Goal: Check status: Check status

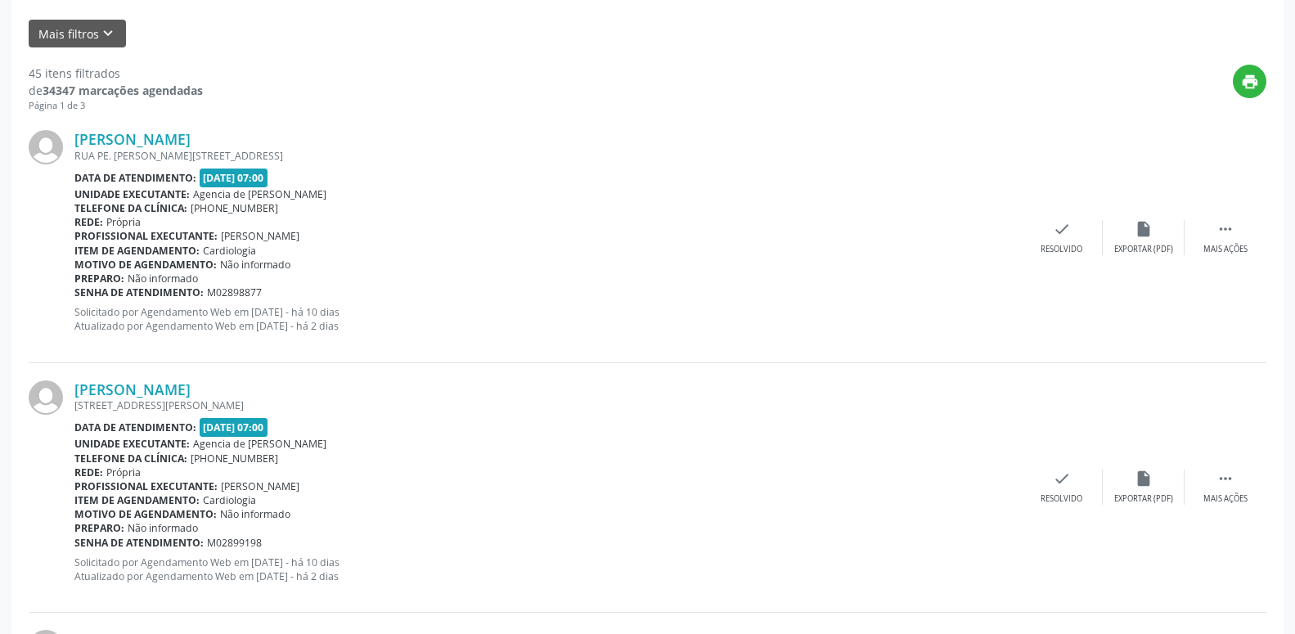
scroll to position [273, 0]
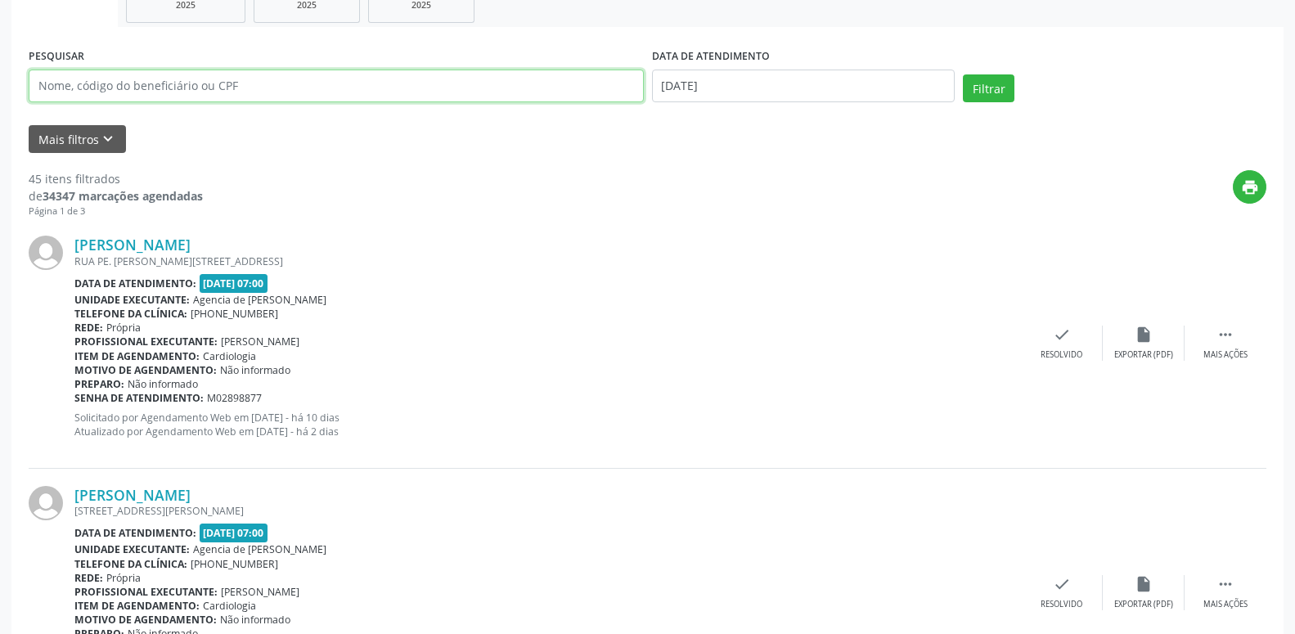
click at [193, 74] on input "text" at bounding box center [336, 86] width 615 height 33
type input "[PERSON_NAME] DE AMORIM"
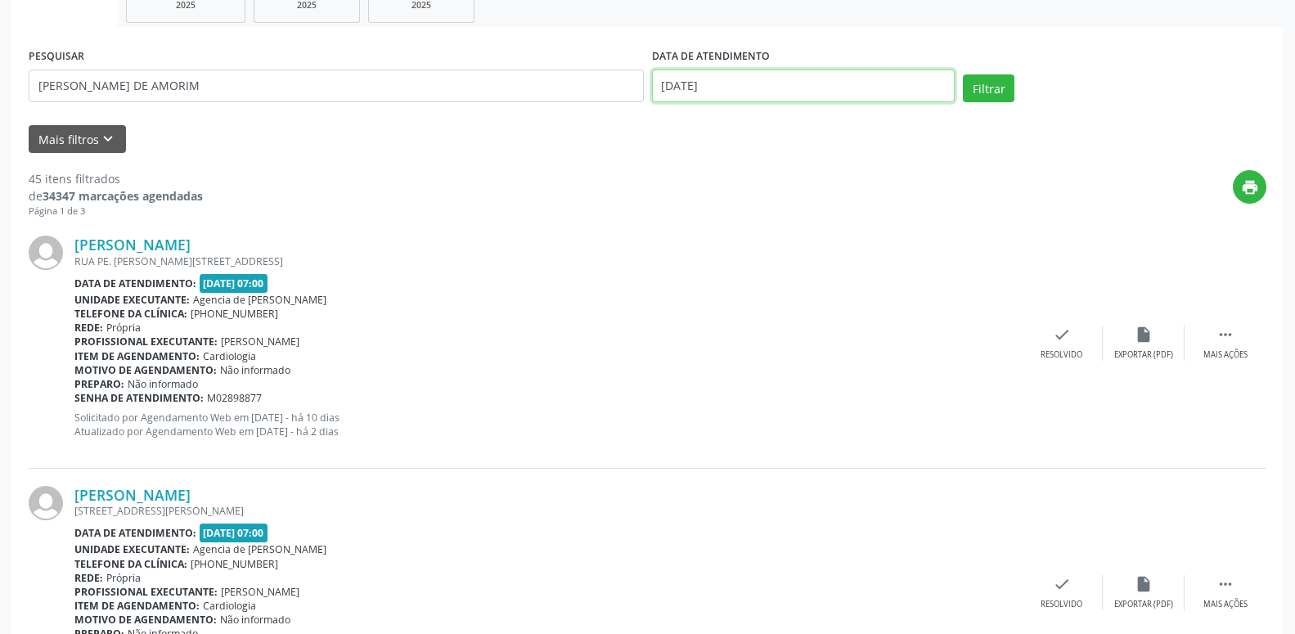
click at [734, 87] on input "[DATE]" at bounding box center [804, 86] width 304 height 33
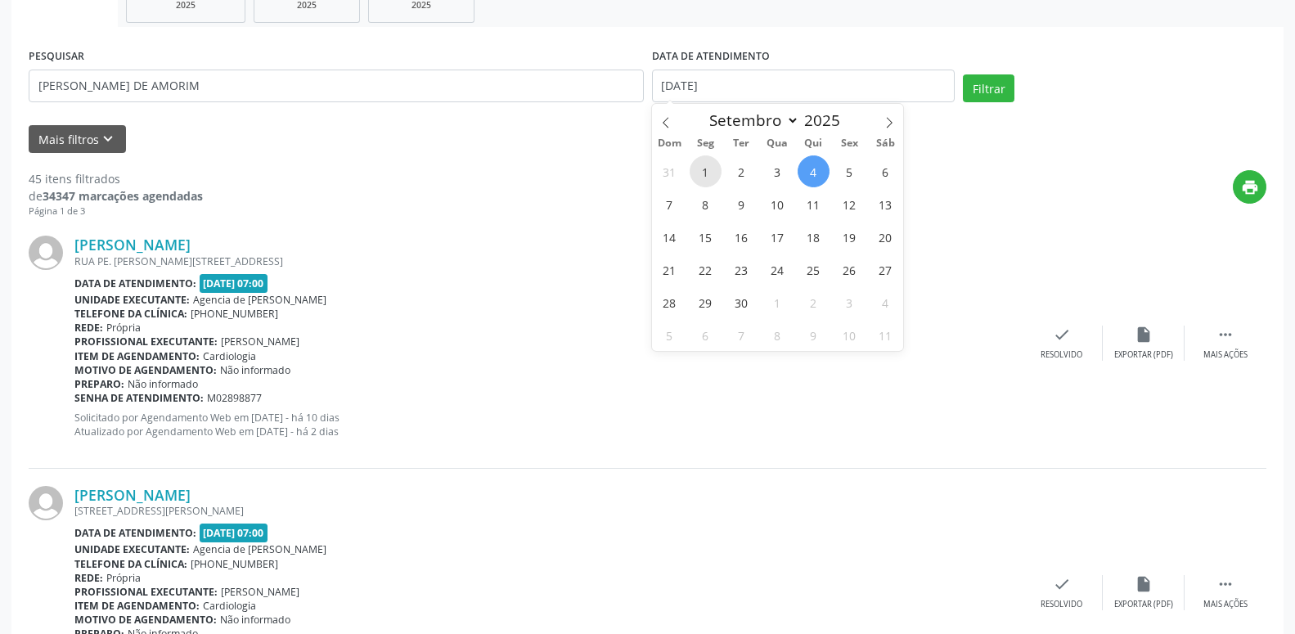
click at [709, 160] on span "1" at bounding box center [706, 171] width 32 height 32
type input "[DATE]"
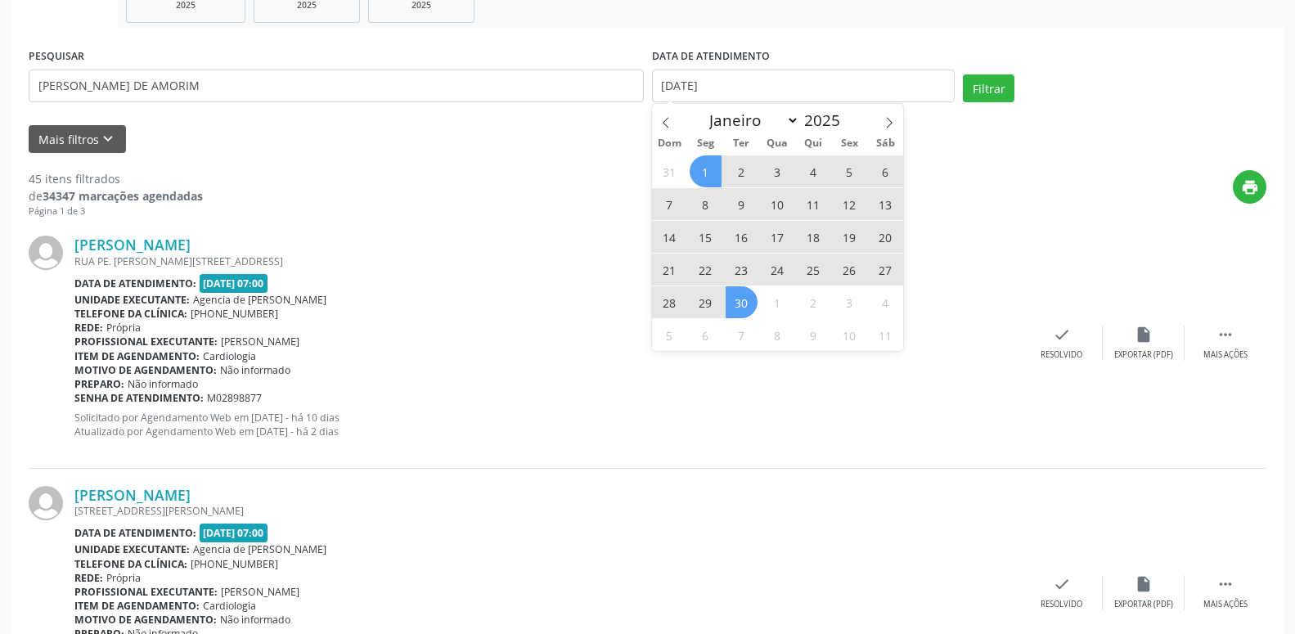
click at [742, 300] on span "30" at bounding box center [742, 302] width 32 height 32
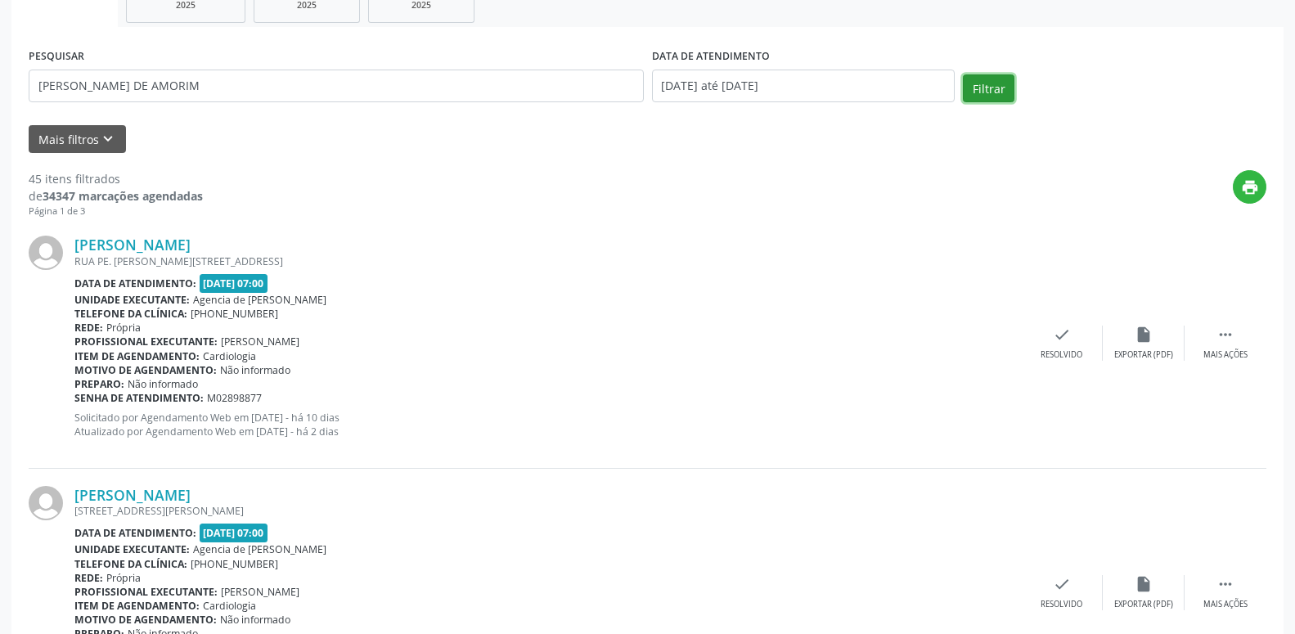
click at [970, 92] on button "Filtrar" at bounding box center [989, 88] width 52 height 28
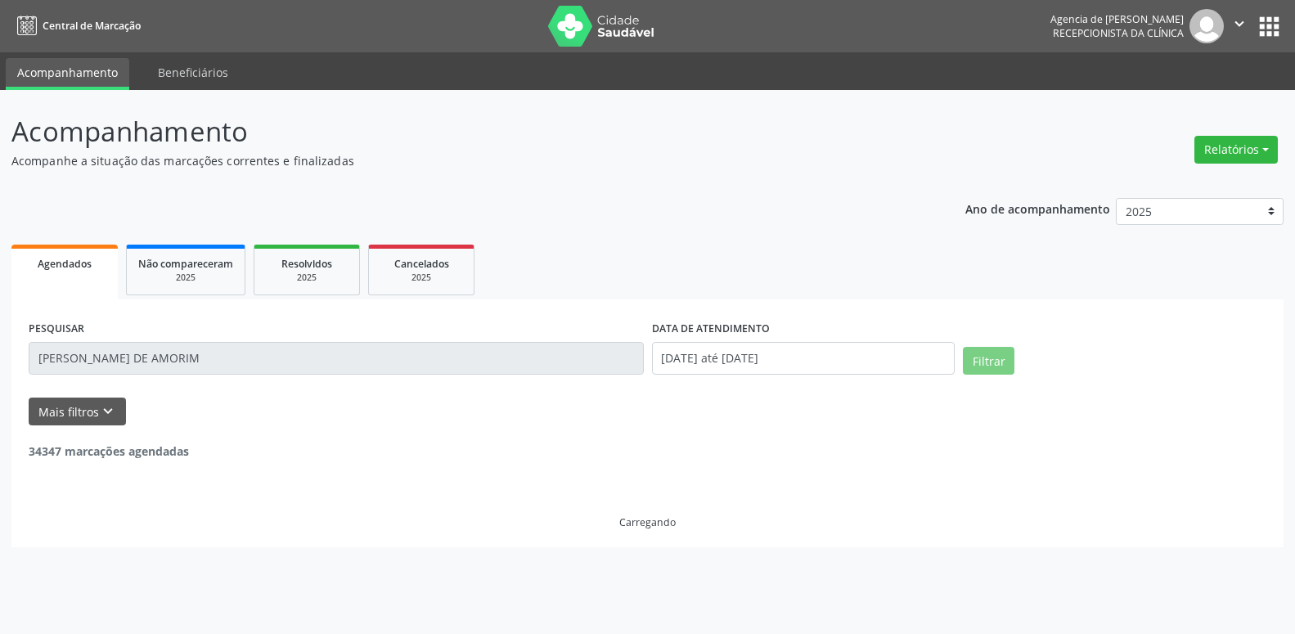
scroll to position [0, 0]
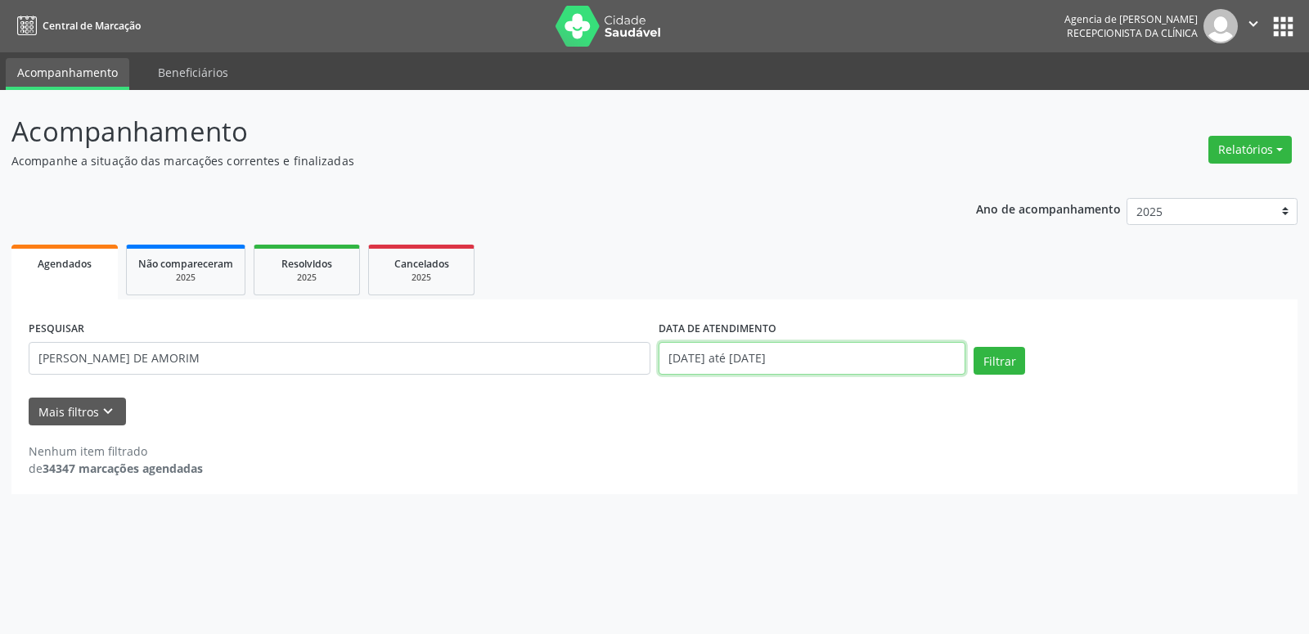
click at [749, 361] on input "[DATE] até [DATE]" at bounding box center [812, 358] width 307 height 33
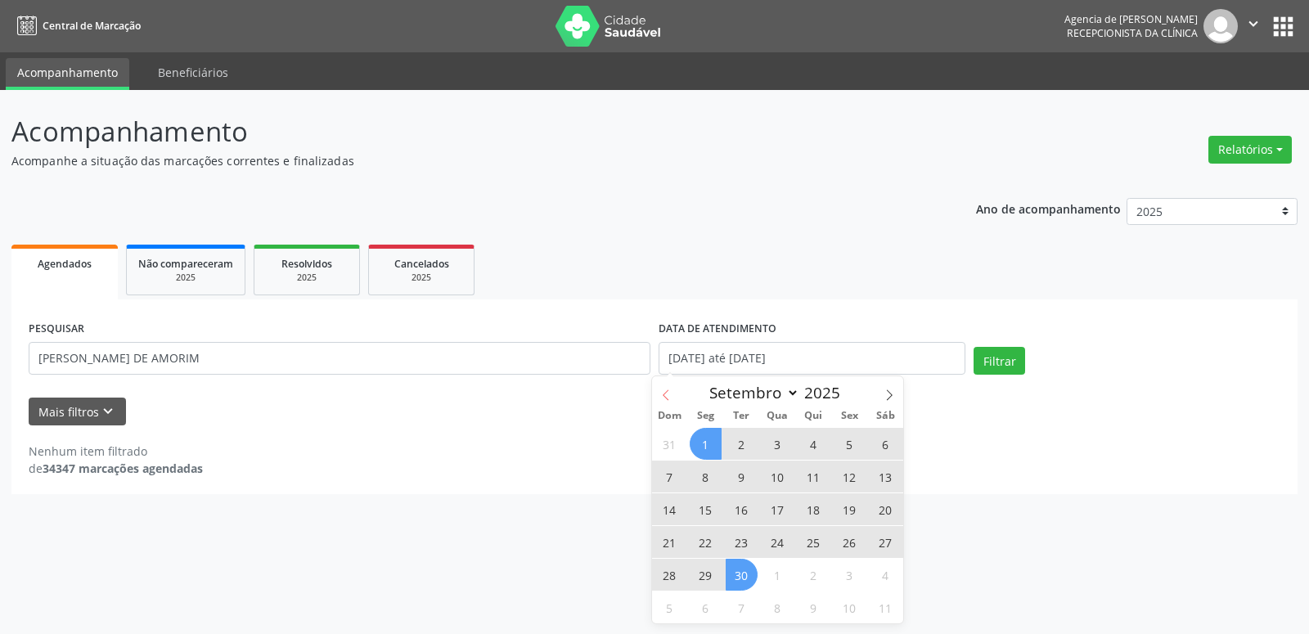
click at [674, 398] on span at bounding box center [666, 390] width 28 height 28
select select "7"
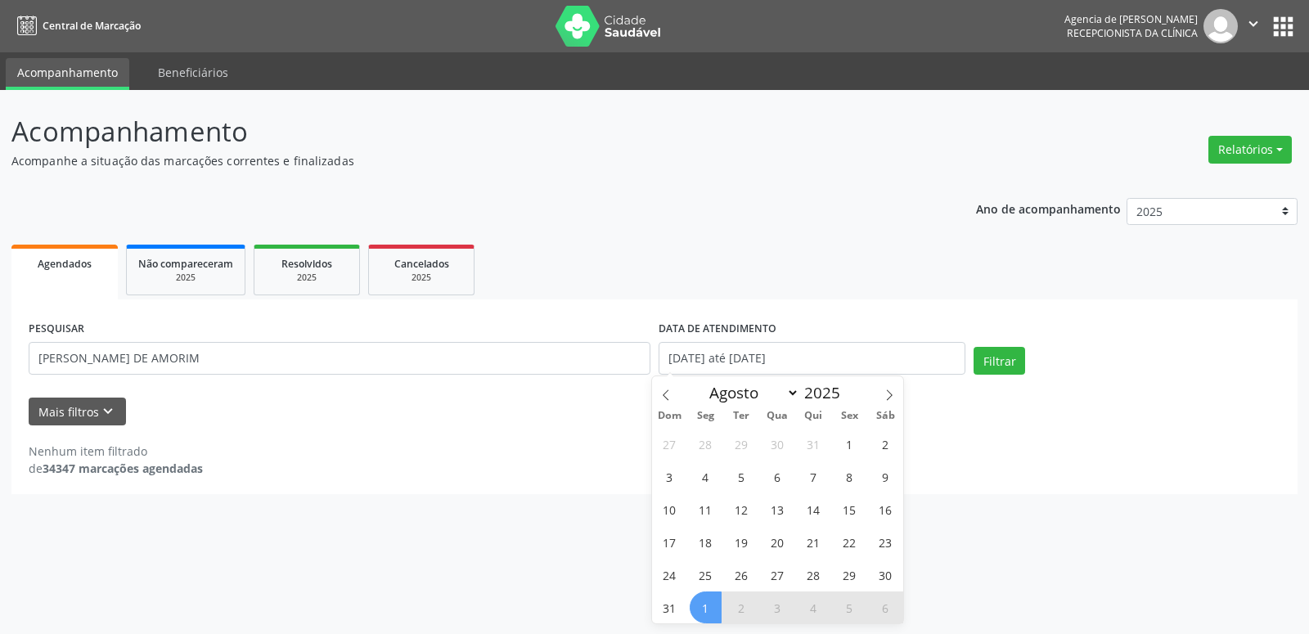
click at [830, 441] on div "27 28 29 30 31 1 2 3 4 5 6 7 8 9 10 11 12 13 14 15 16 17 18 19 20 21 22 23 24 2…" at bounding box center [778, 525] width 252 height 196
click at [851, 446] on span "1" at bounding box center [850, 444] width 32 height 32
type input "[DATE]"
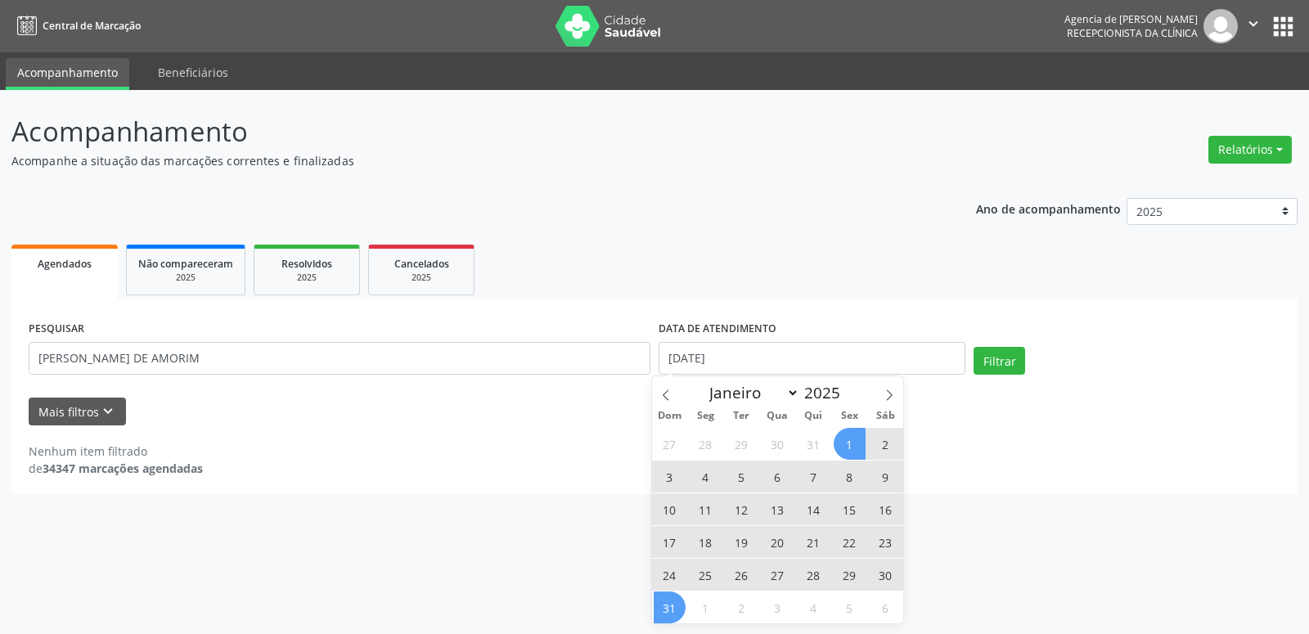
click at [662, 610] on span "31" at bounding box center [670, 608] width 32 height 32
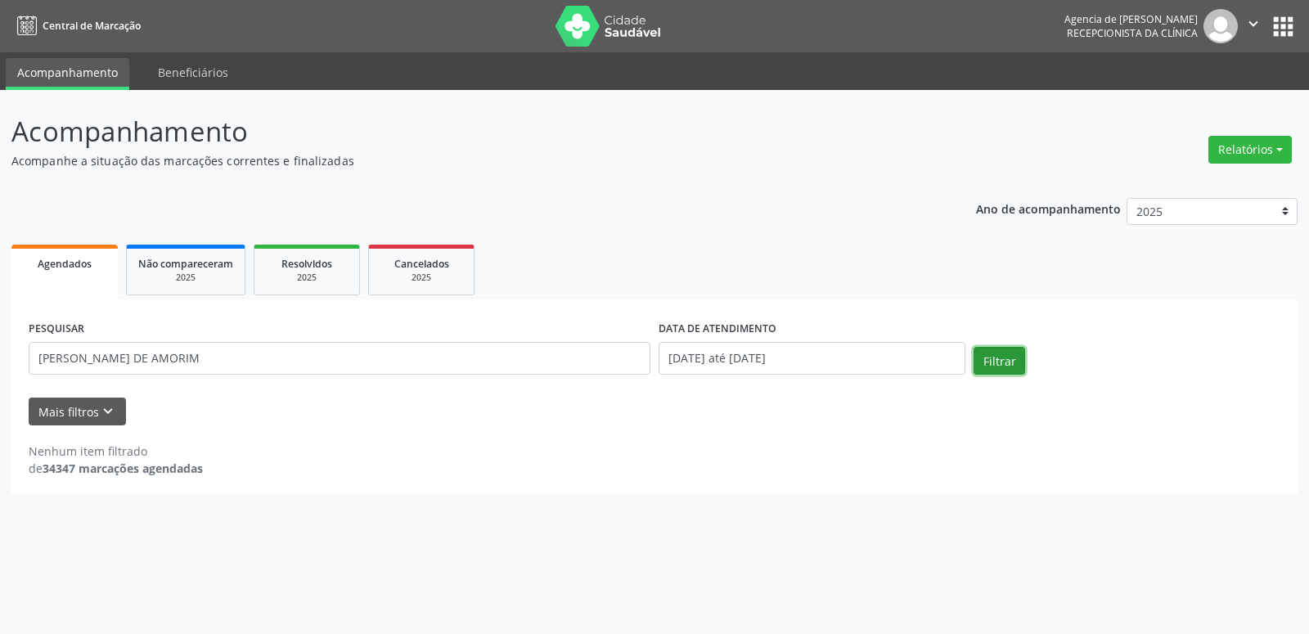
click at [993, 366] on button "Filtrar" at bounding box center [1000, 361] width 52 height 28
click at [313, 354] on input "[PERSON_NAME] DE AMORIM" at bounding box center [340, 358] width 622 height 33
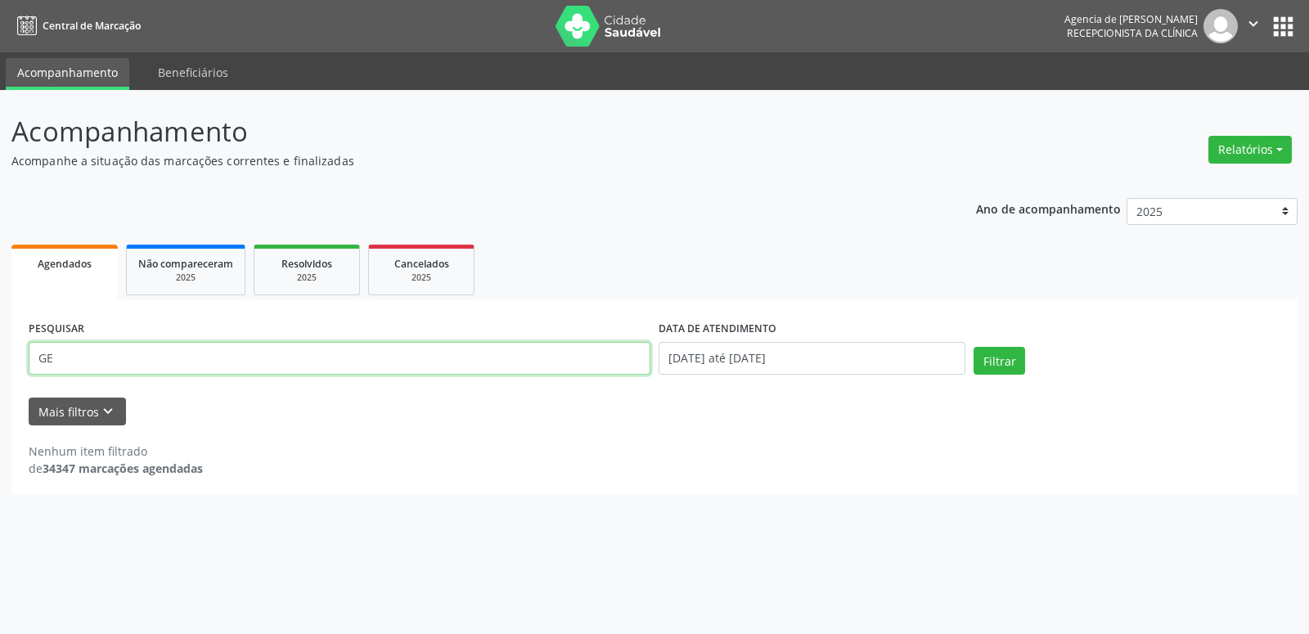
type input "G"
type input "05325952544"
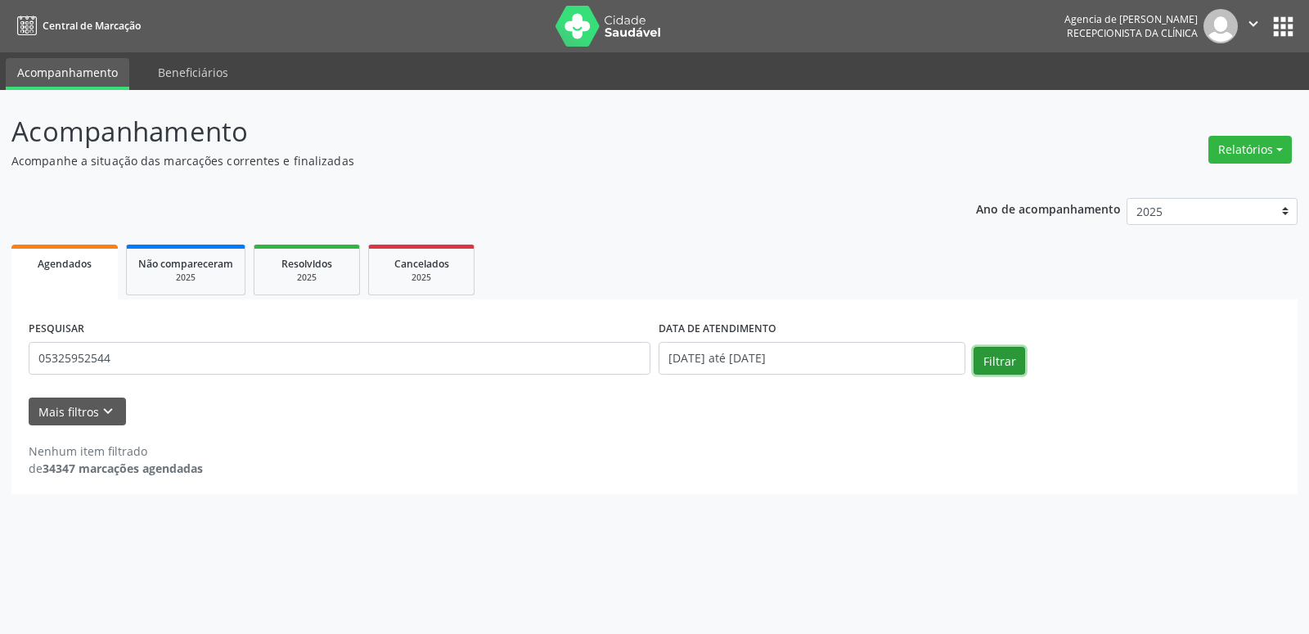
click at [1002, 367] on button "Filtrar" at bounding box center [1000, 361] width 52 height 28
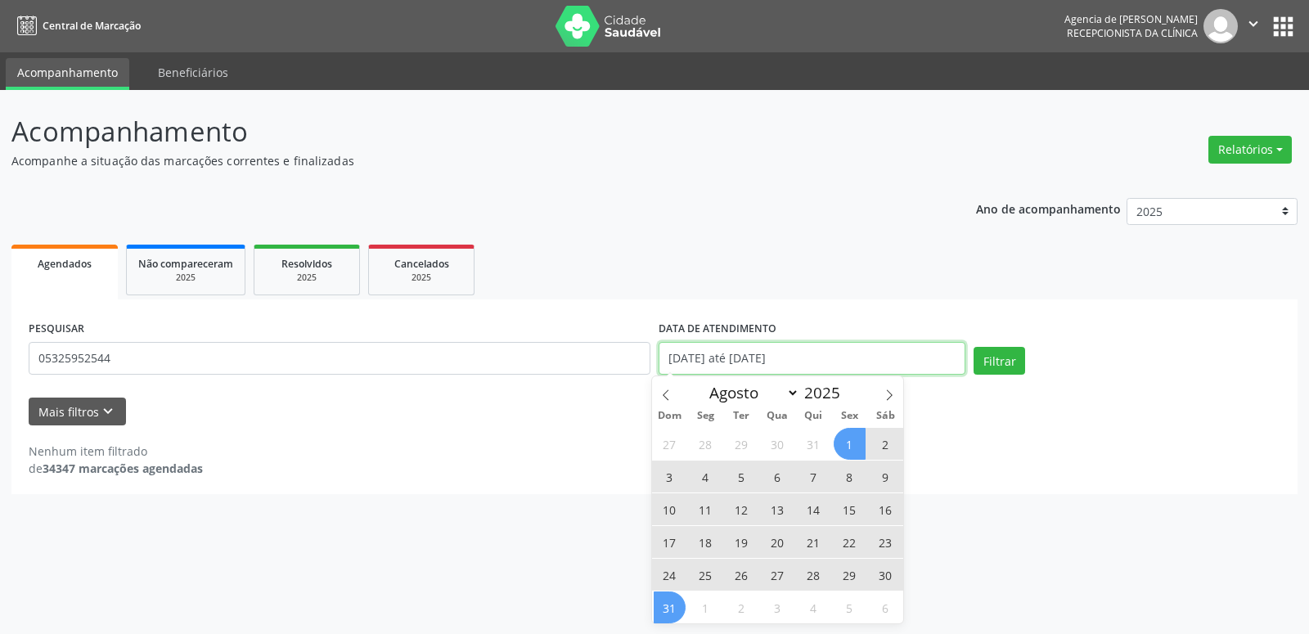
click at [809, 358] on input "[DATE] até [DATE]" at bounding box center [812, 358] width 307 height 33
click at [899, 398] on span at bounding box center [890, 390] width 28 height 28
select select "8"
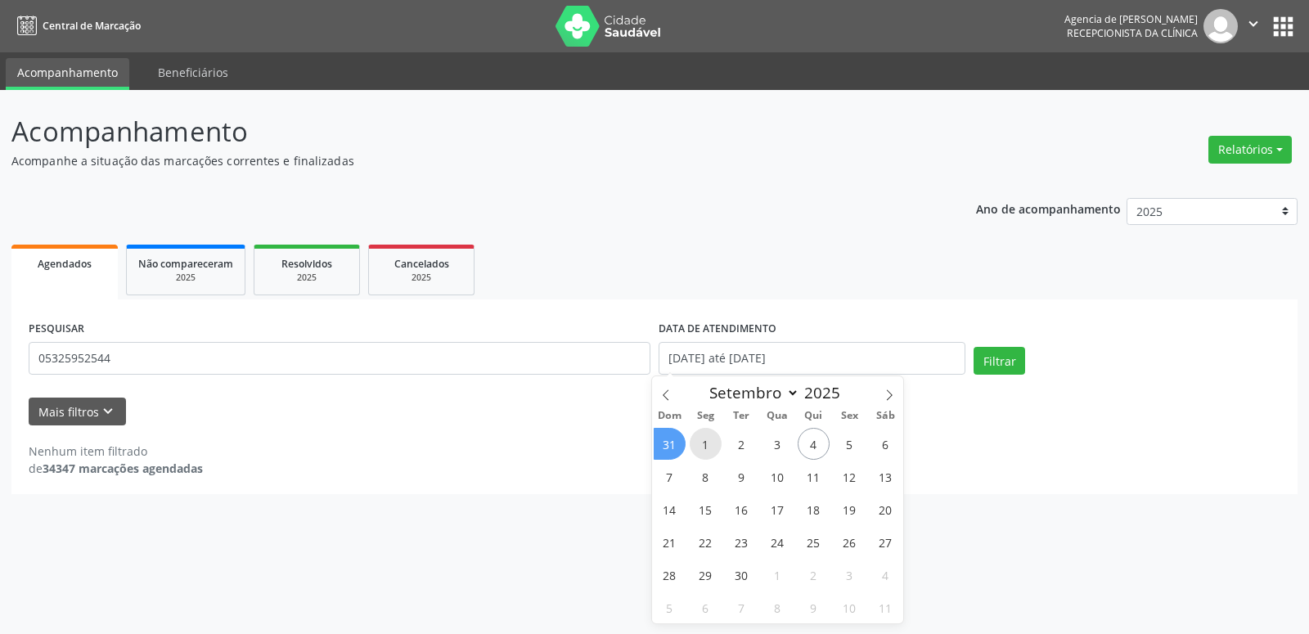
click at [704, 444] on span "1" at bounding box center [706, 444] width 32 height 32
type input "[DATE]"
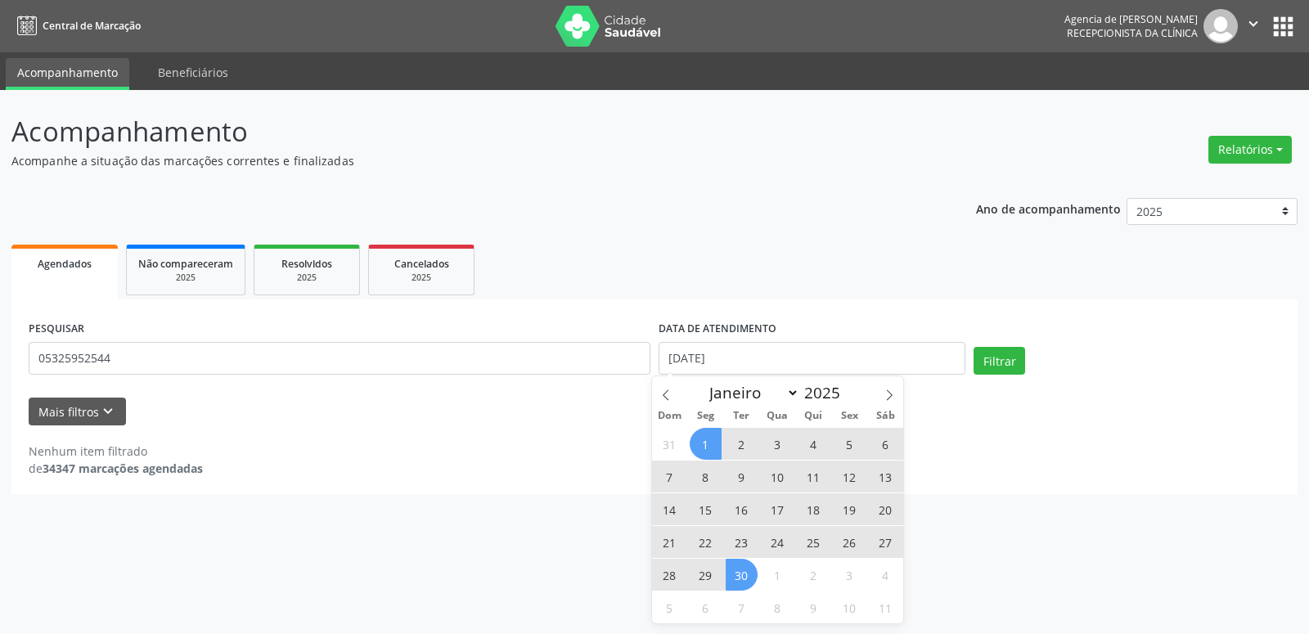
click at [748, 572] on span "30" at bounding box center [742, 575] width 32 height 32
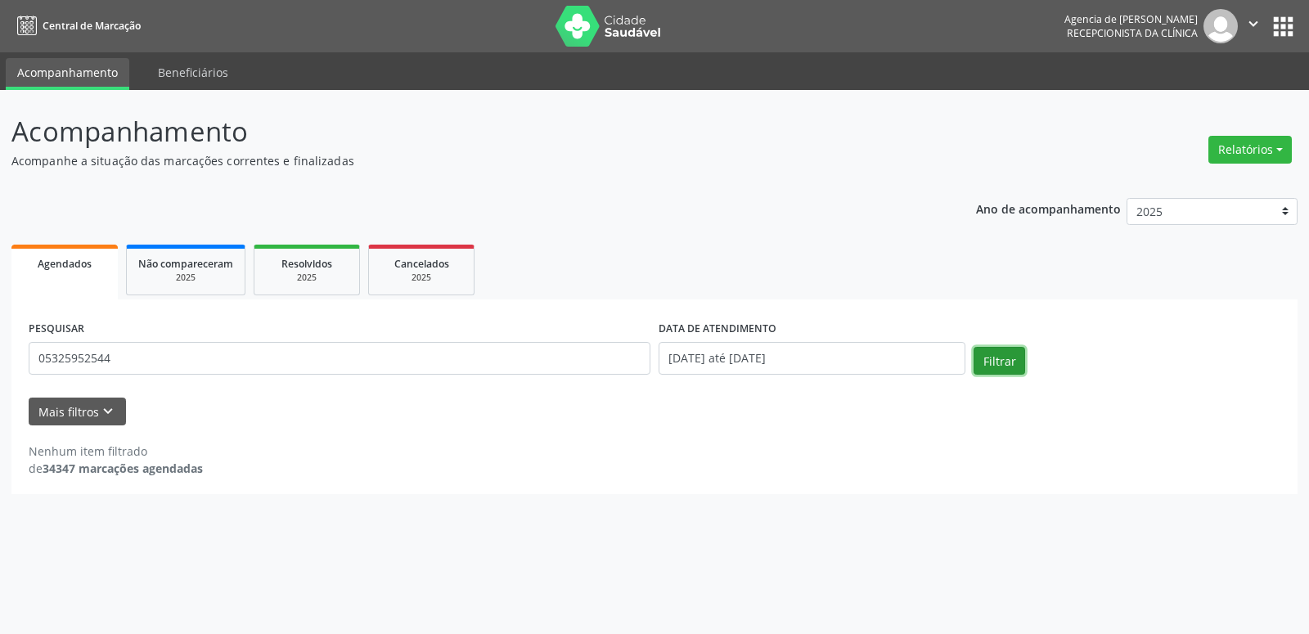
click at [985, 364] on button "Filtrar" at bounding box center [1000, 361] width 52 height 28
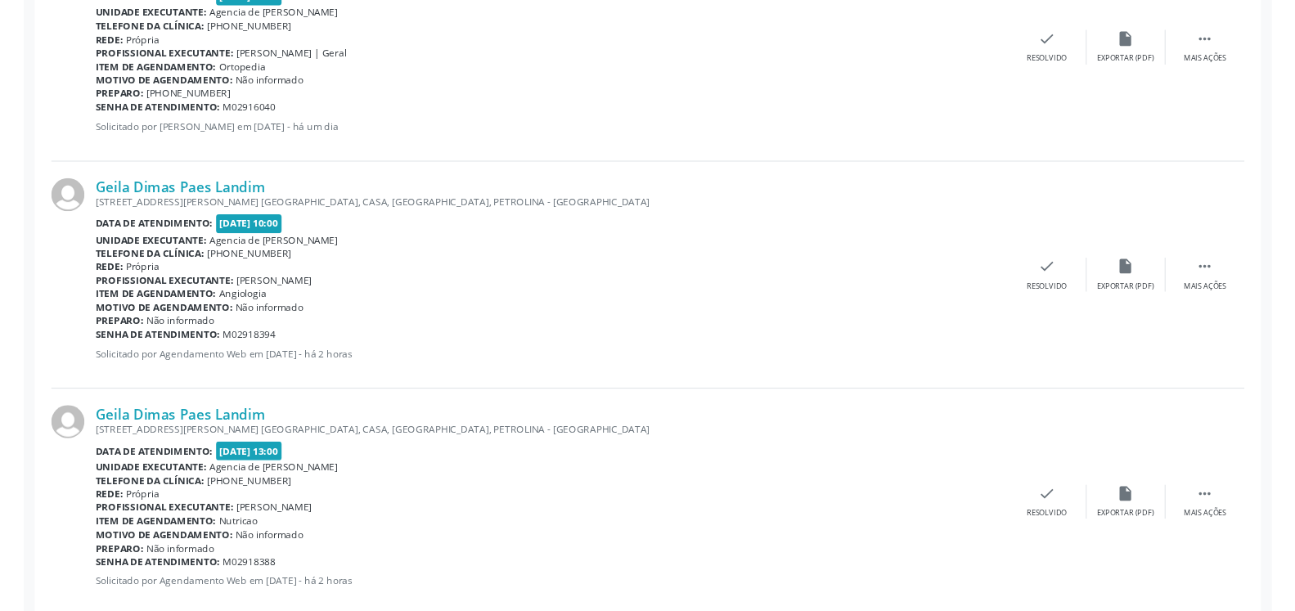
scroll to position [494, 0]
